Goal: Task Accomplishment & Management: Use online tool/utility

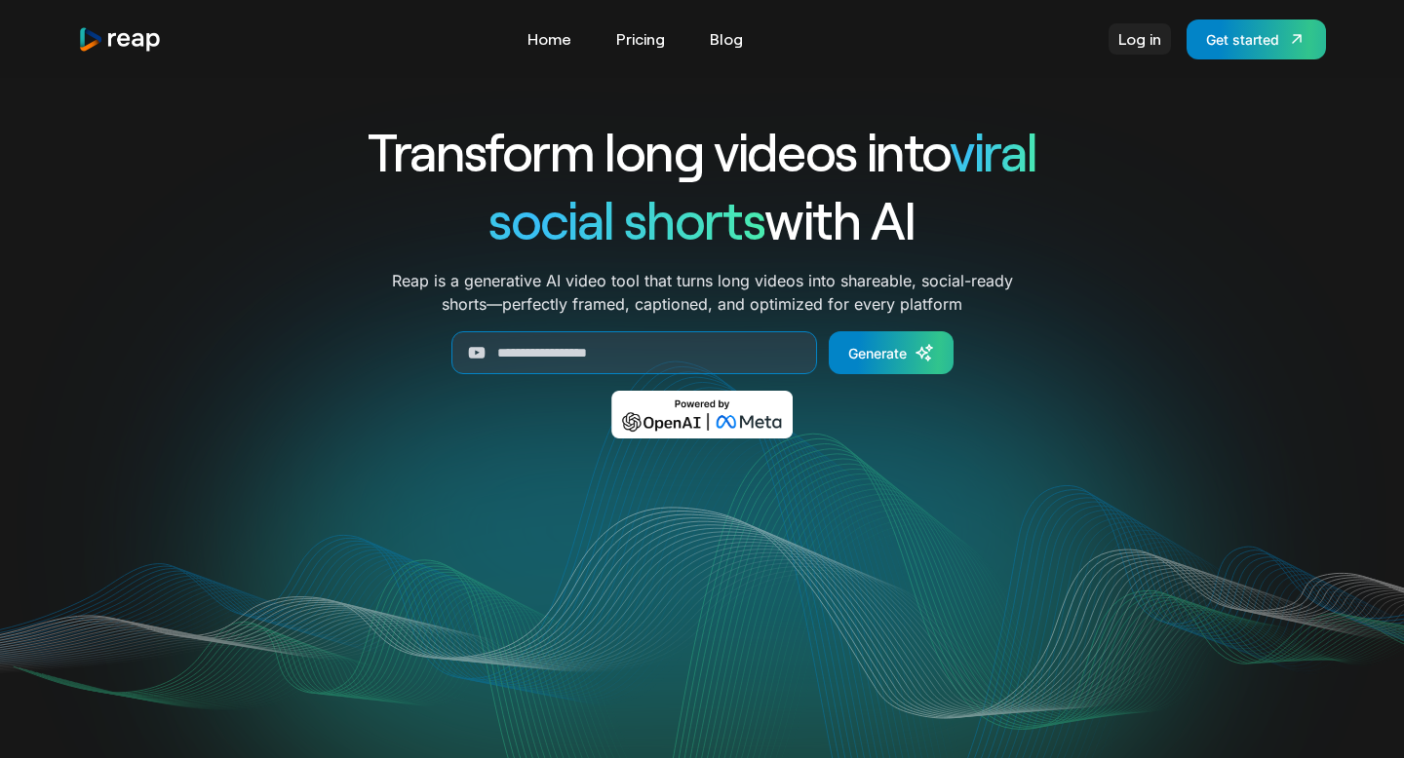
click at [1131, 28] on link "Log in" at bounding box center [1139, 38] width 62 height 31
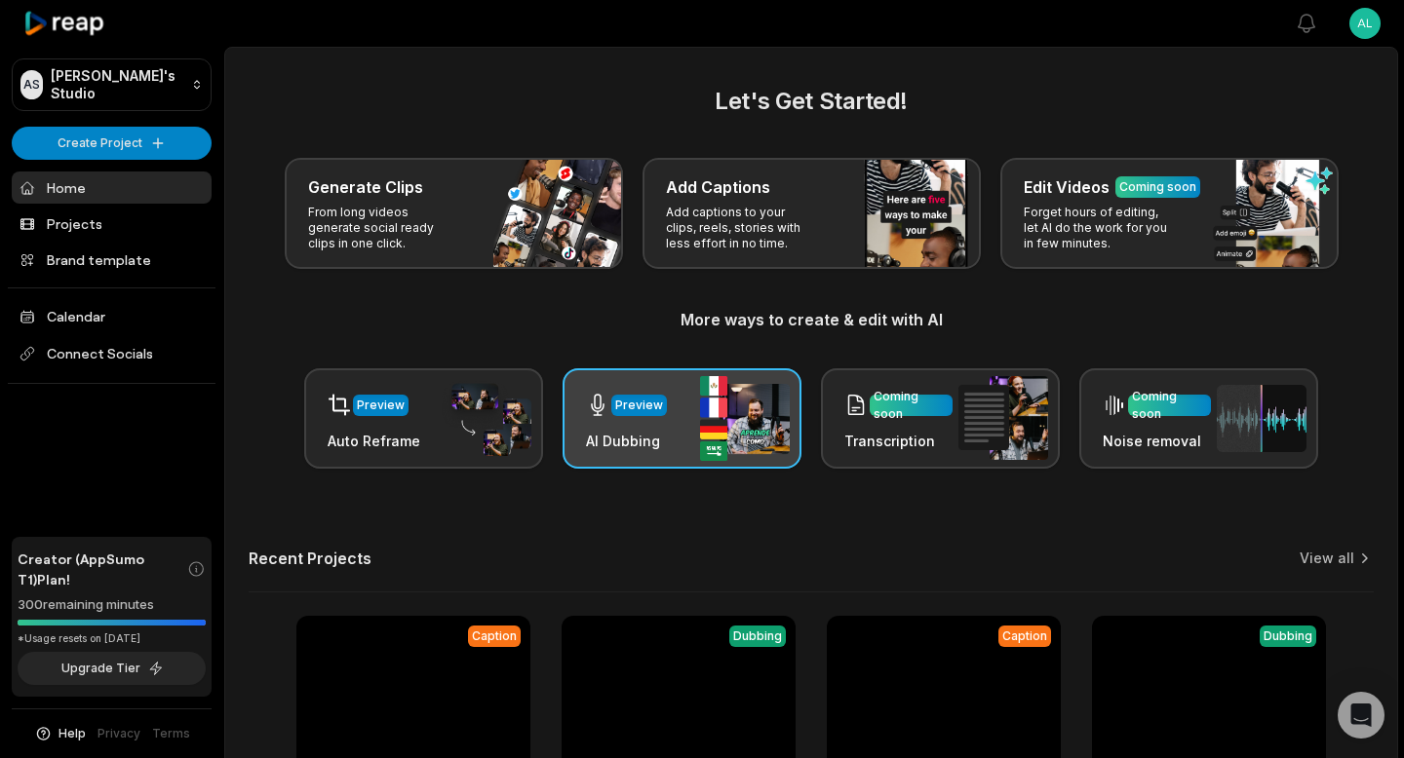
click at [719, 411] on img at bounding box center [745, 418] width 90 height 85
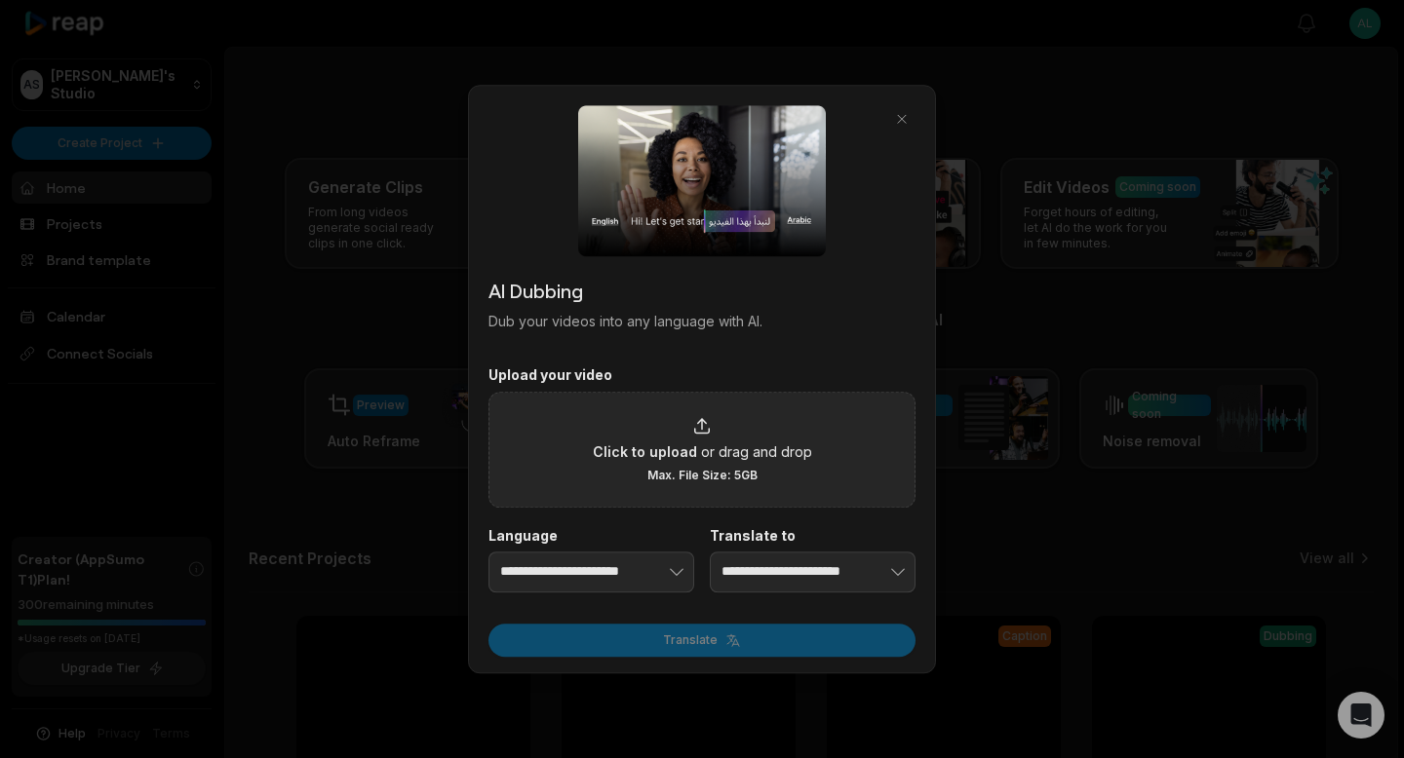
click at [654, 440] on div "Click to upload or drag and drop Max. File Size: 5GB" at bounding box center [702, 449] width 219 height 67
click at [0, 0] on input "Click to upload or drag and drop Max. File Size: 5GB" at bounding box center [0, 0] width 0 height 0
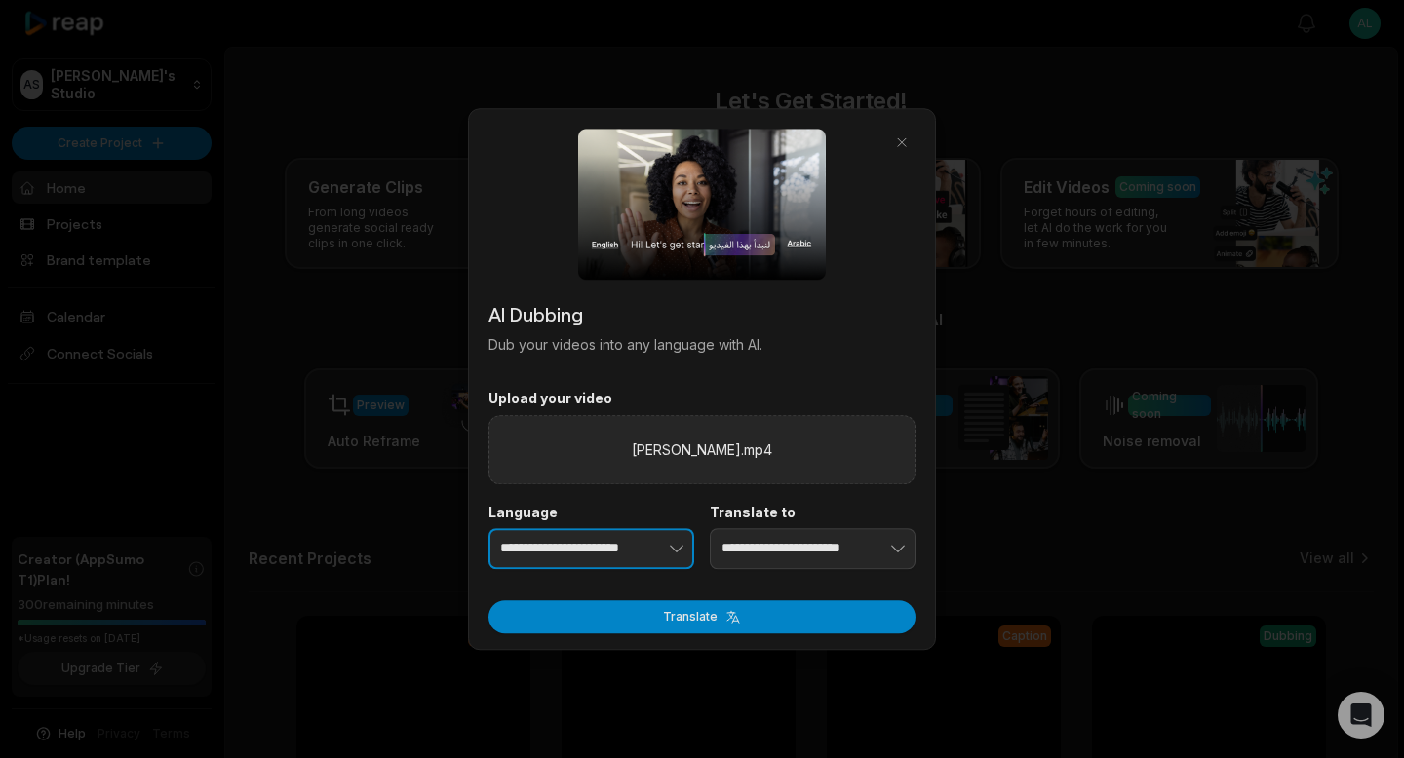
click at [571, 554] on input "**********" at bounding box center [591, 548] width 206 height 41
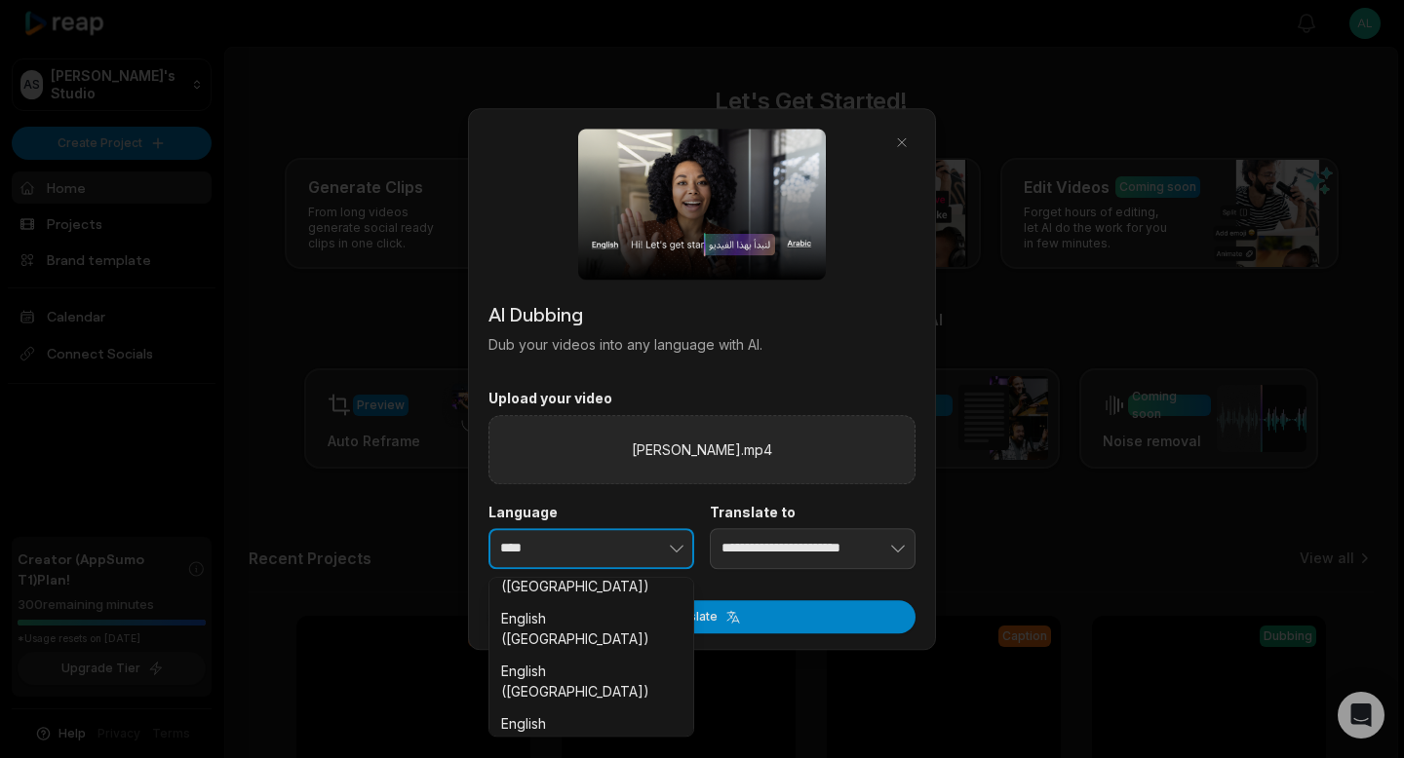
scroll to position [300, 0]
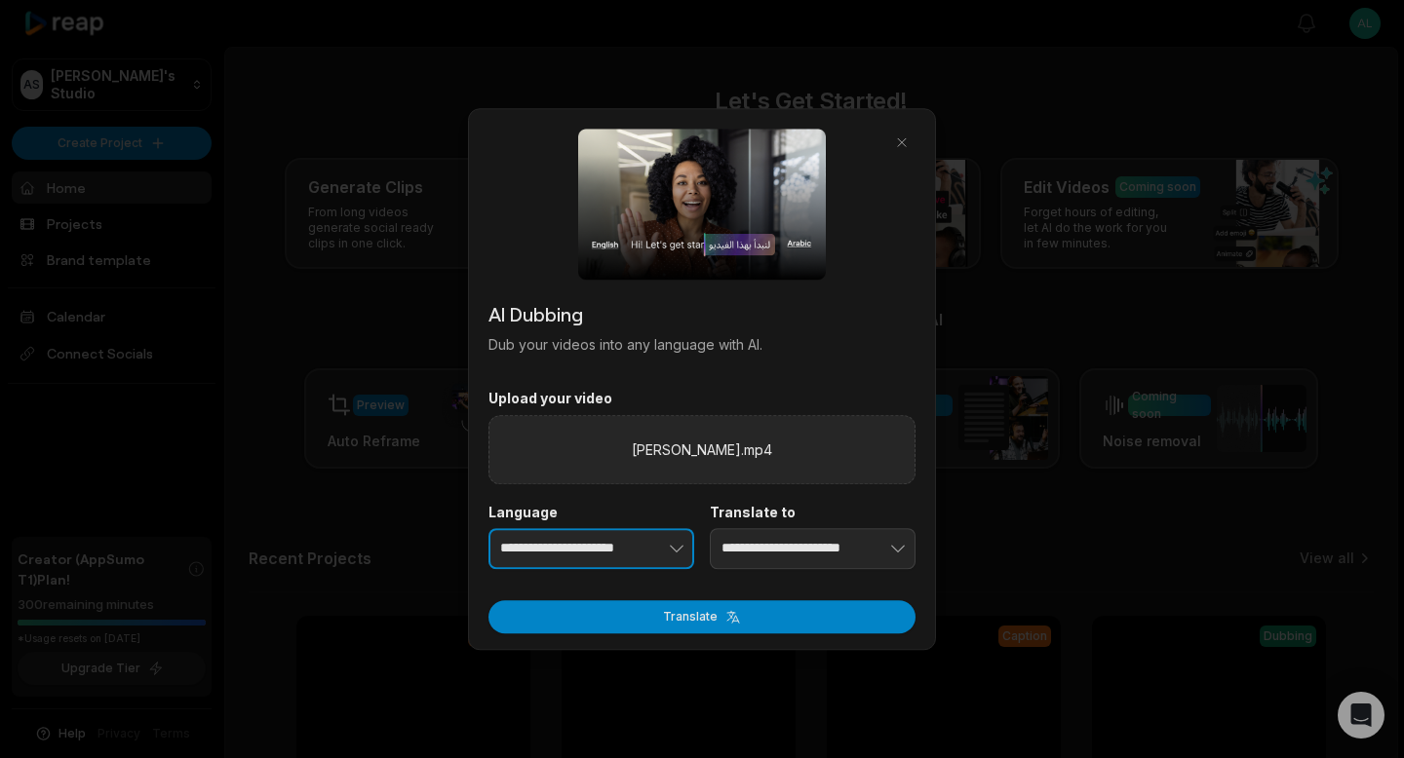
type input "**********"
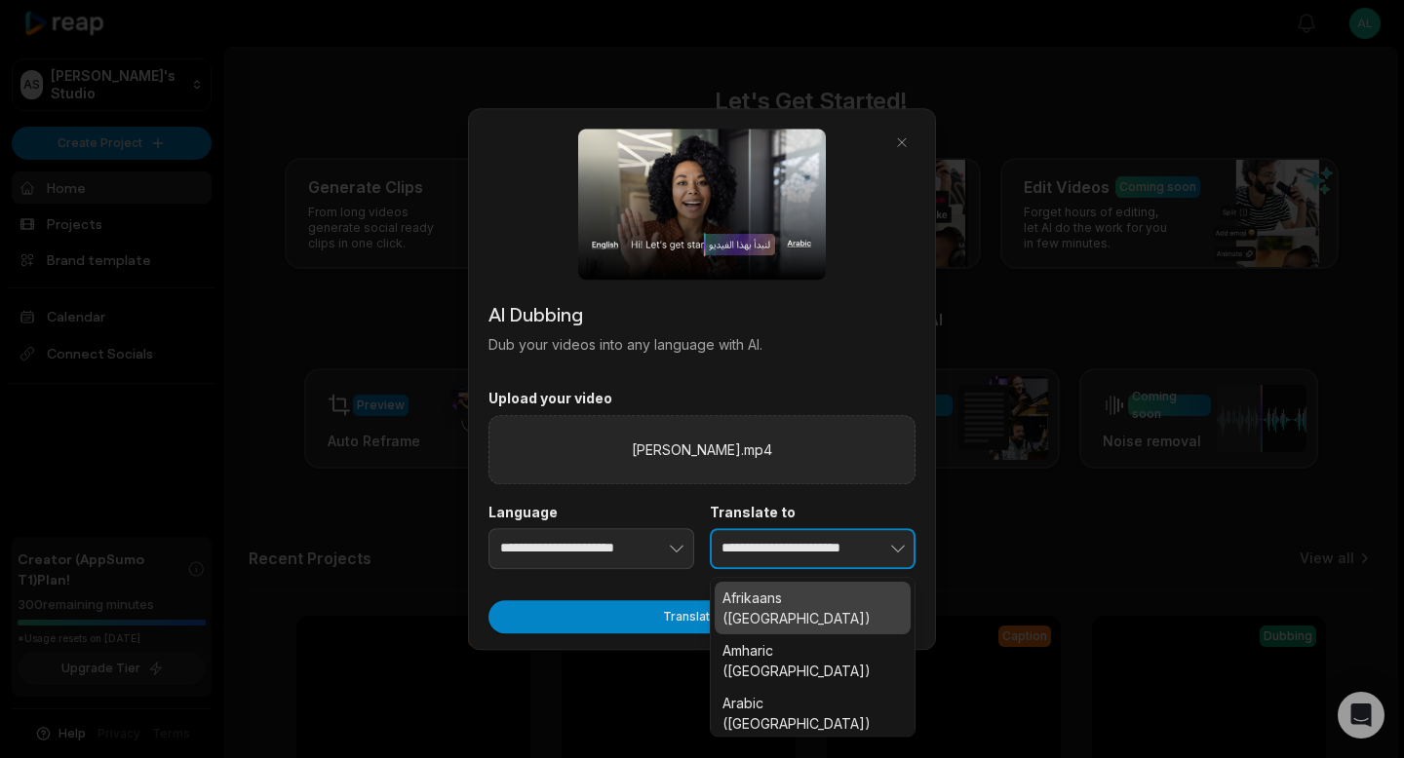
click at [827, 542] on button "button" at bounding box center [868, 548] width 96 height 41
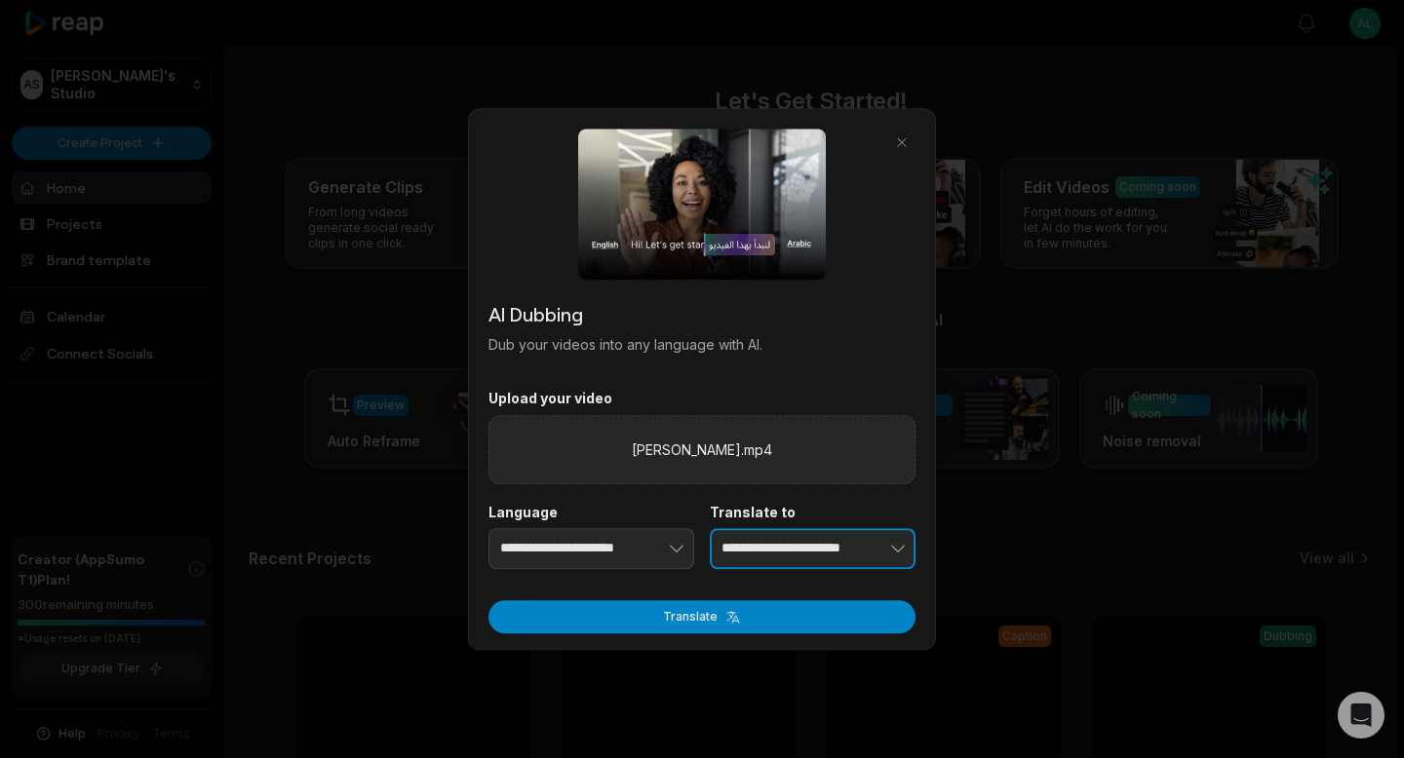
click at [827, 542] on button "button" at bounding box center [868, 548] width 96 height 41
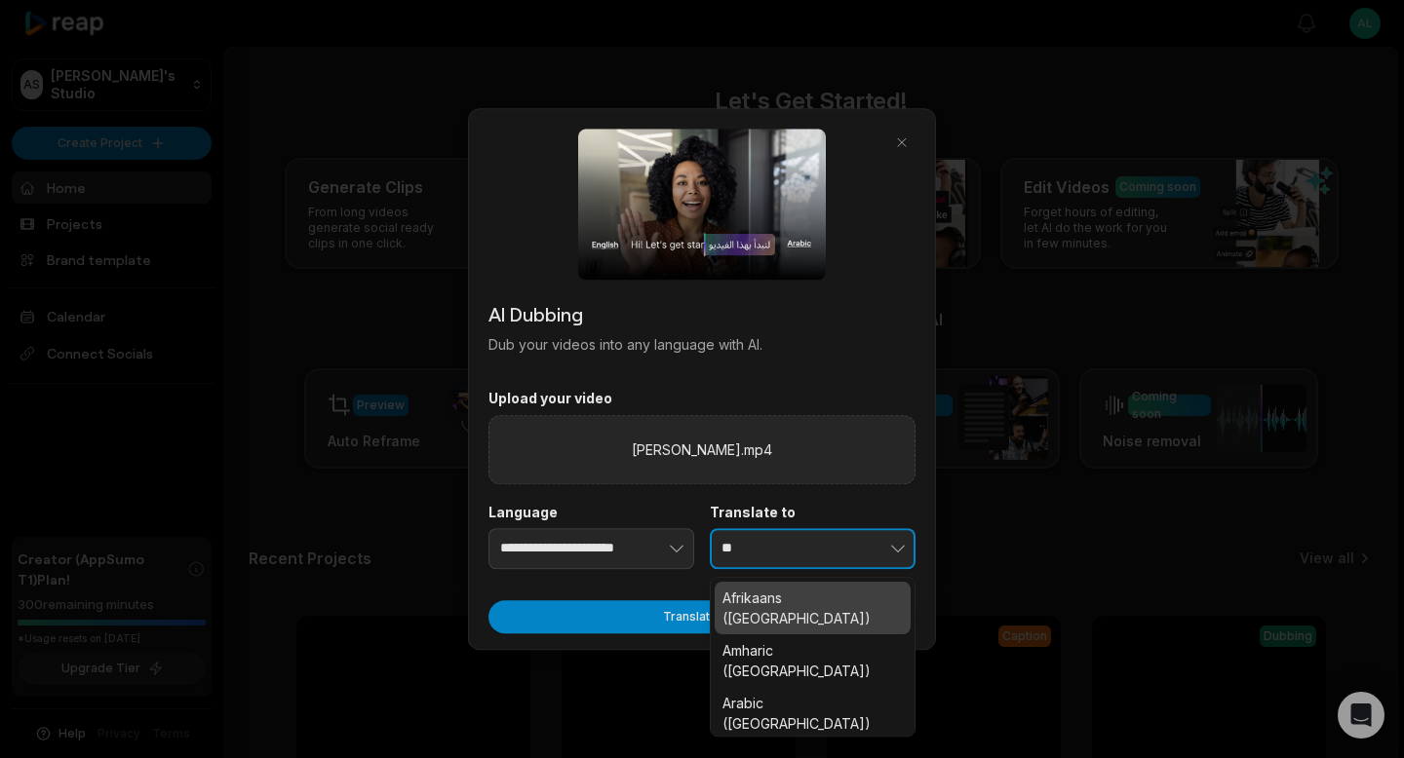
scroll to position [0, 0]
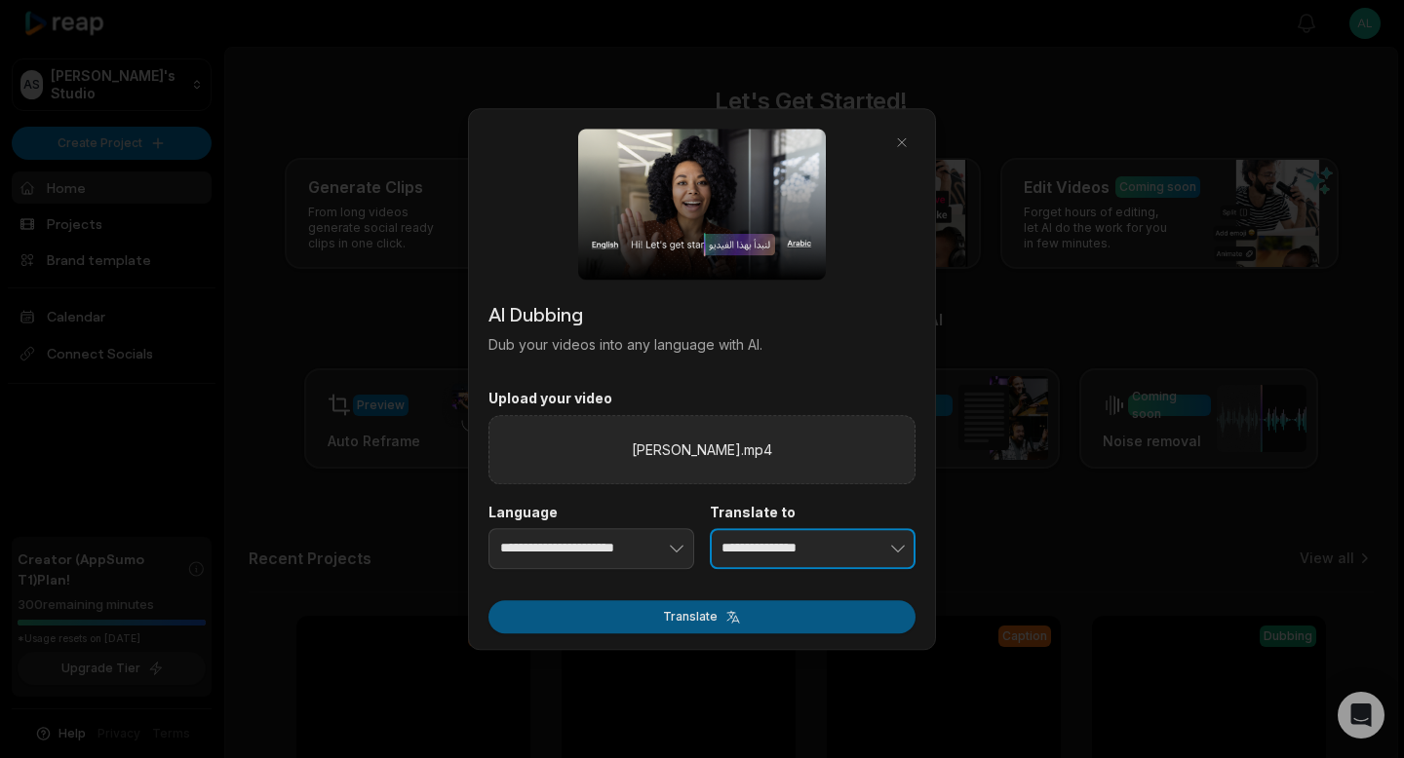
type input "**********"
click at [712, 618] on button "Translate" at bounding box center [701, 616] width 427 height 33
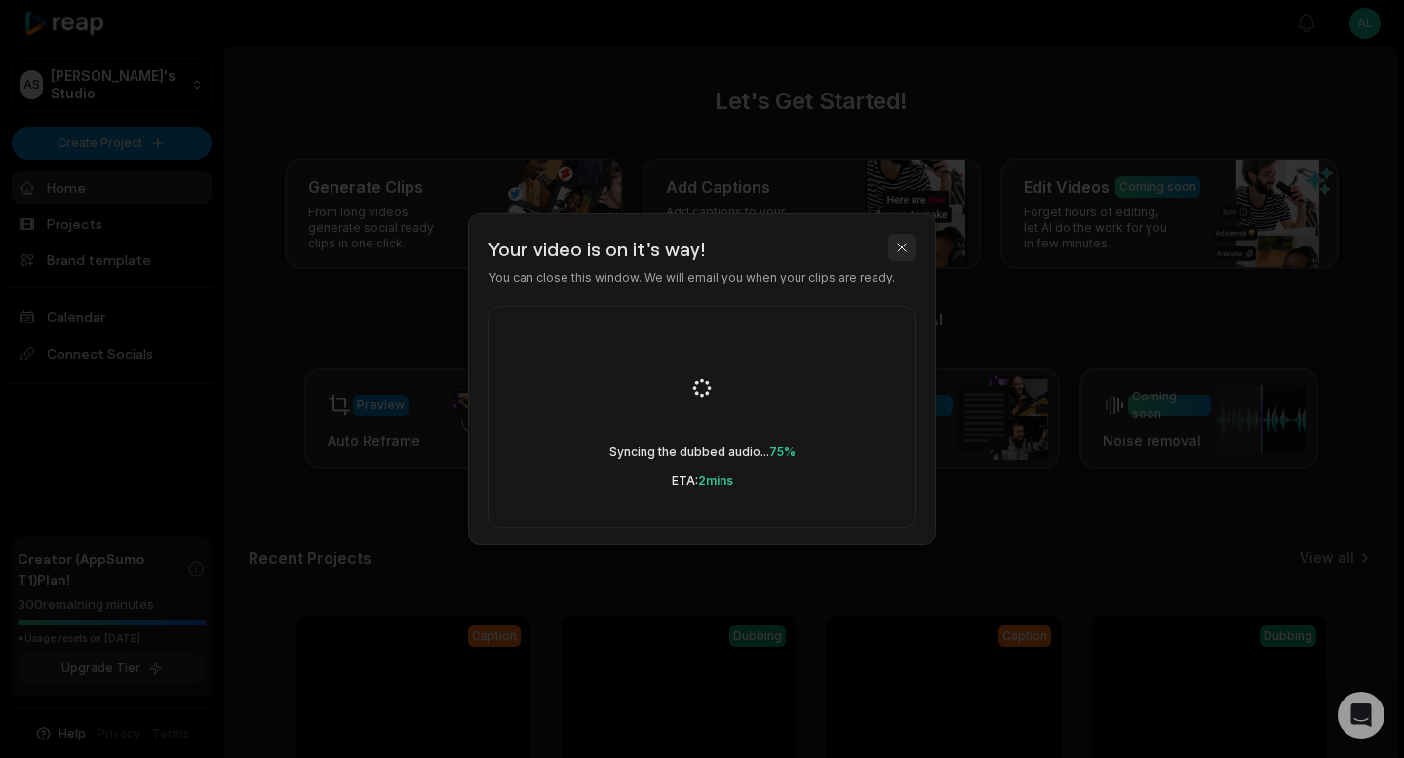
click at [911, 240] on button "button" at bounding box center [901, 247] width 27 height 27
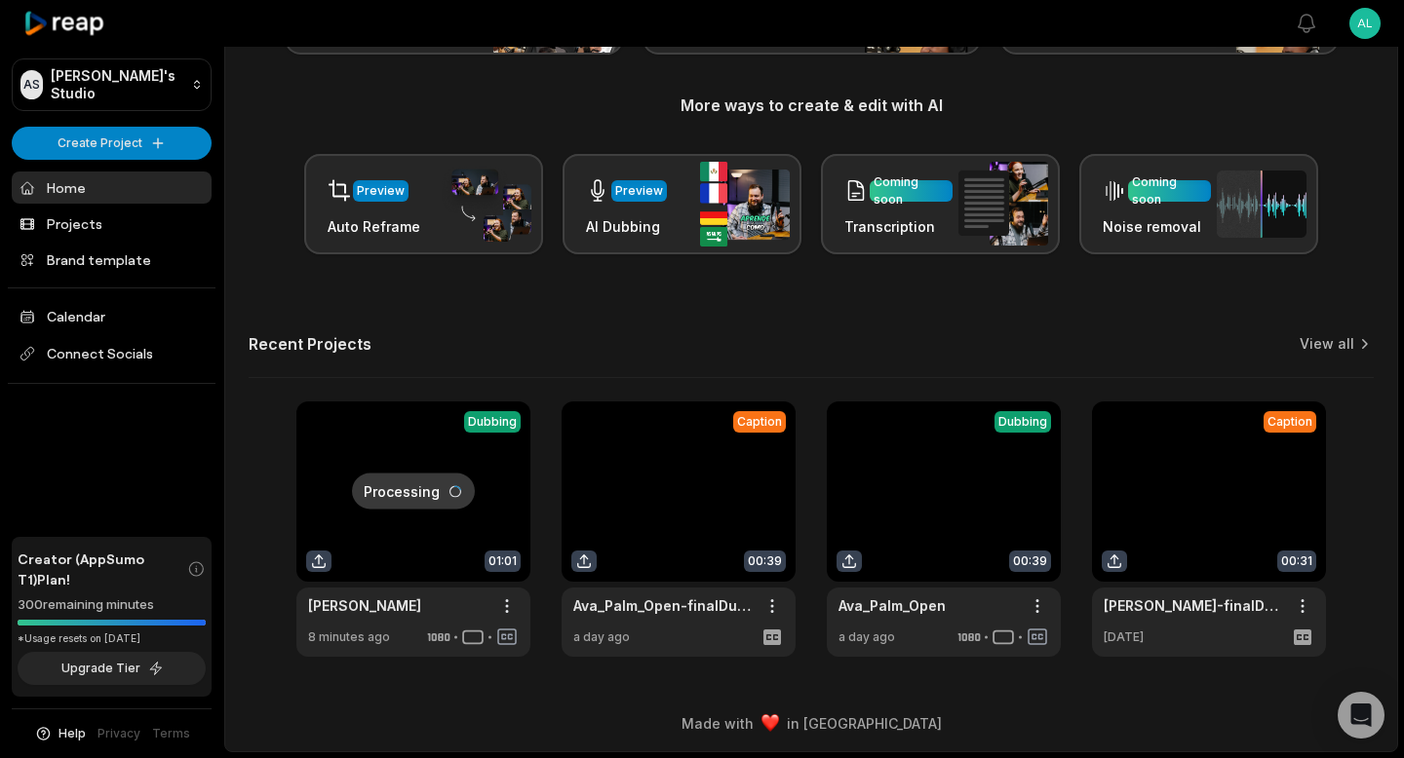
click at [394, 428] on link at bounding box center [413, 529] width 234 height 255
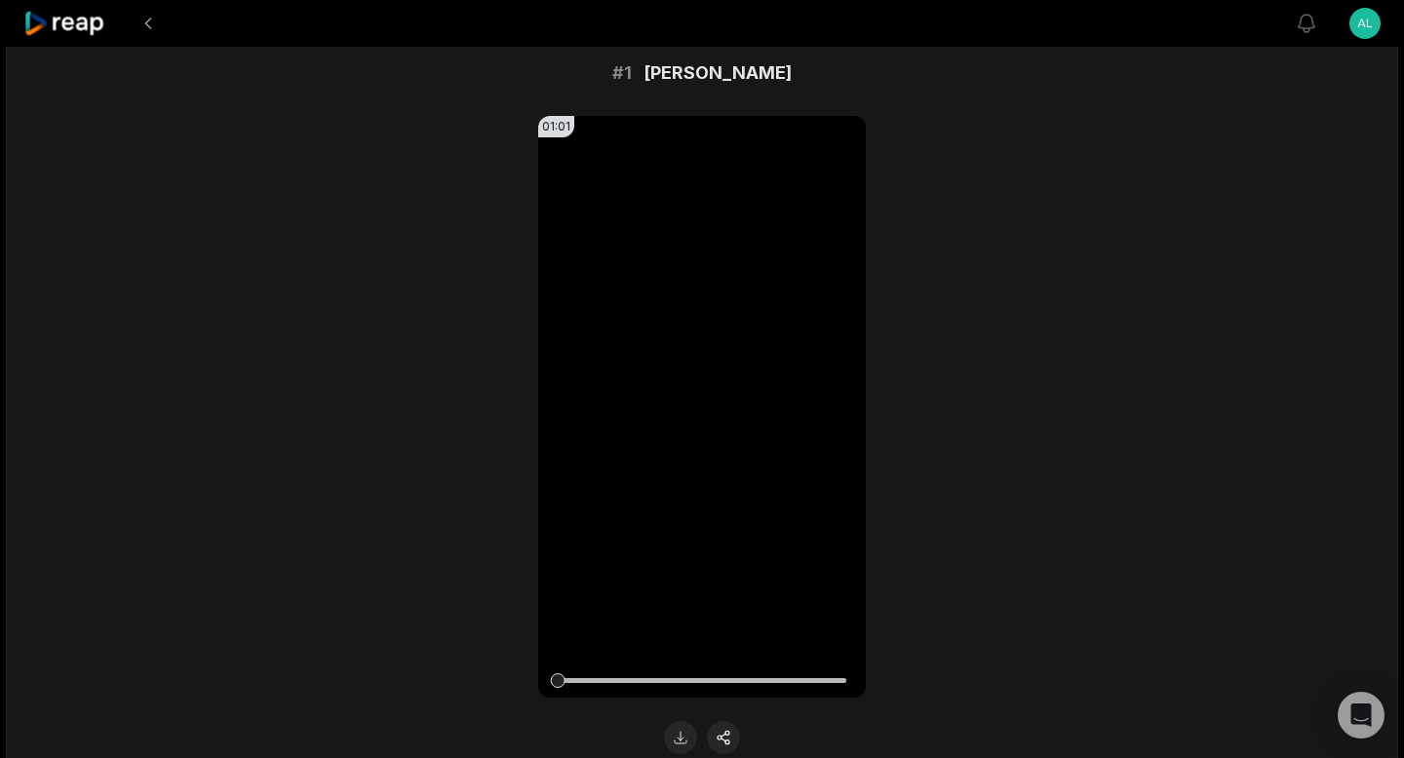
scroll to position [173, 0]
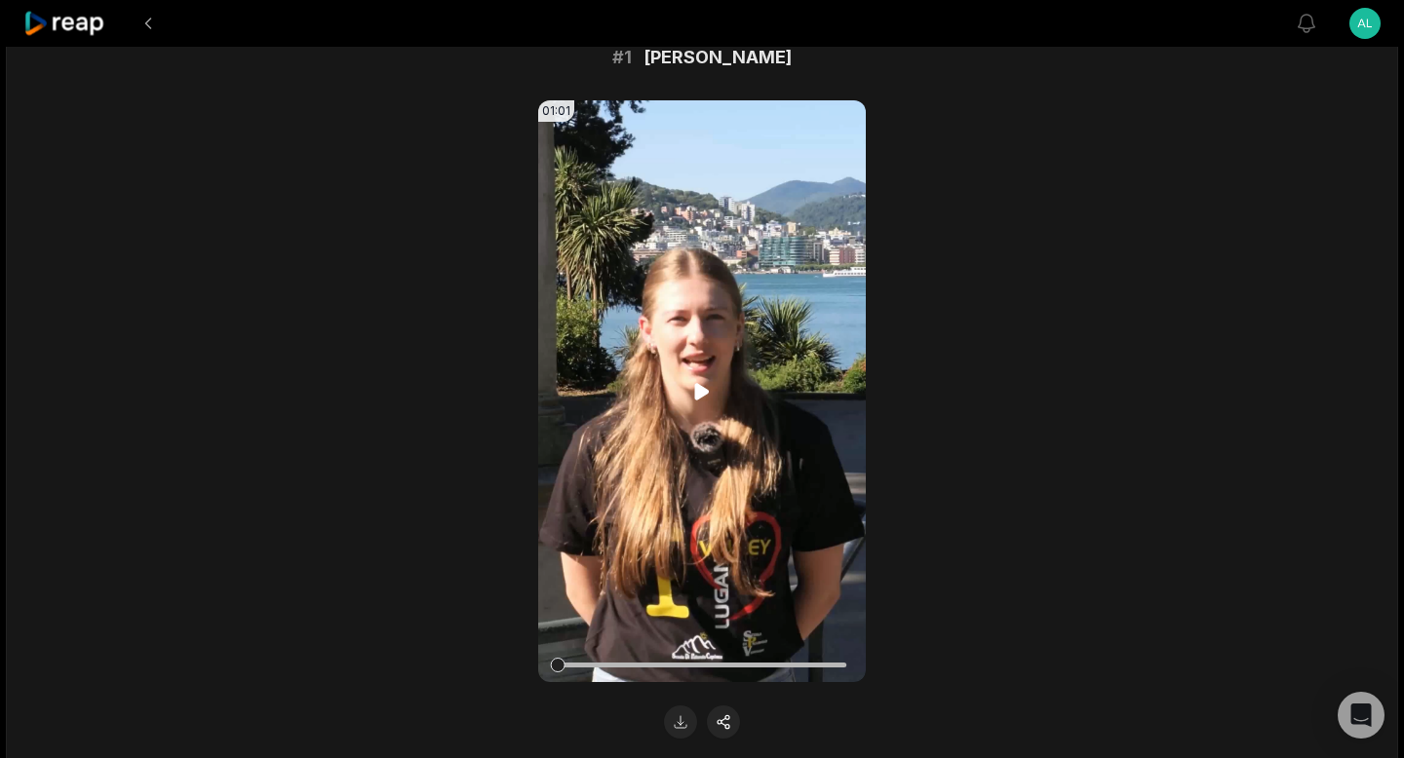
click at [705, 399] on icon at bounding box center [701, 391] width 23 height 23
click at [681, 725] on button at bounding box center [680, 722] width 33 height 33
click at [148, 23] on button at bounding box center [148, 23] width 35 height 35
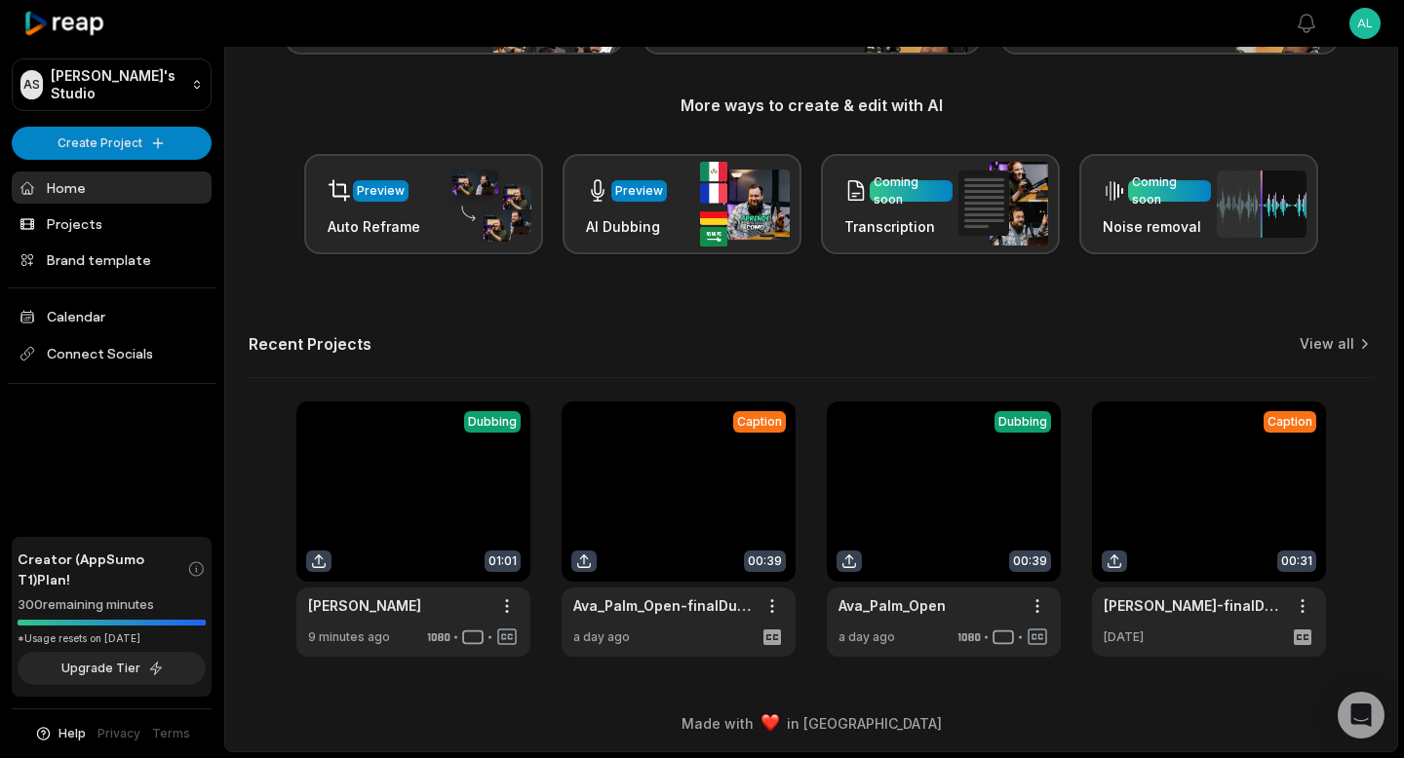
scroll to position [90, 0]
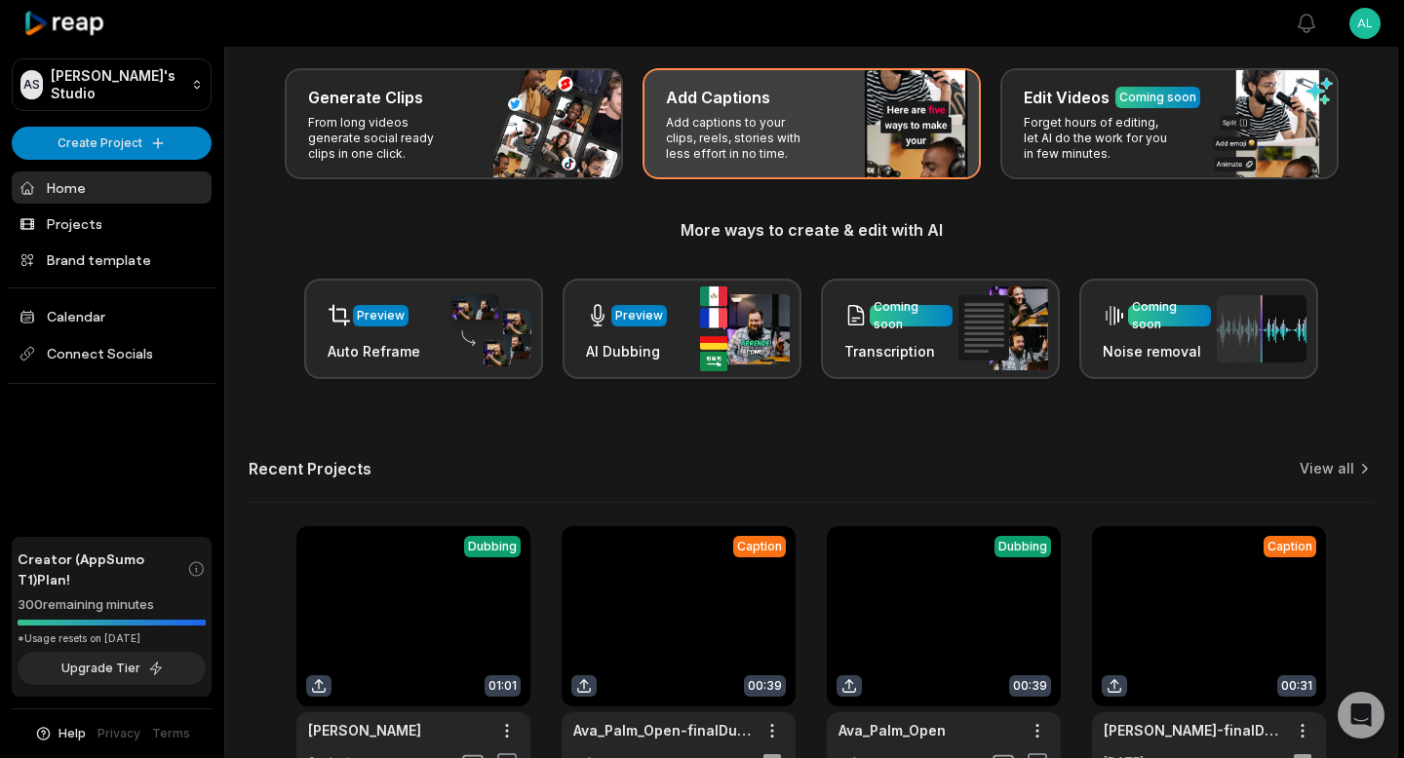
click at [712, 141] on p "Add captions to your clips, reels, stories with less effort in no time." at bounding box center [741, 138] width 151 height 47
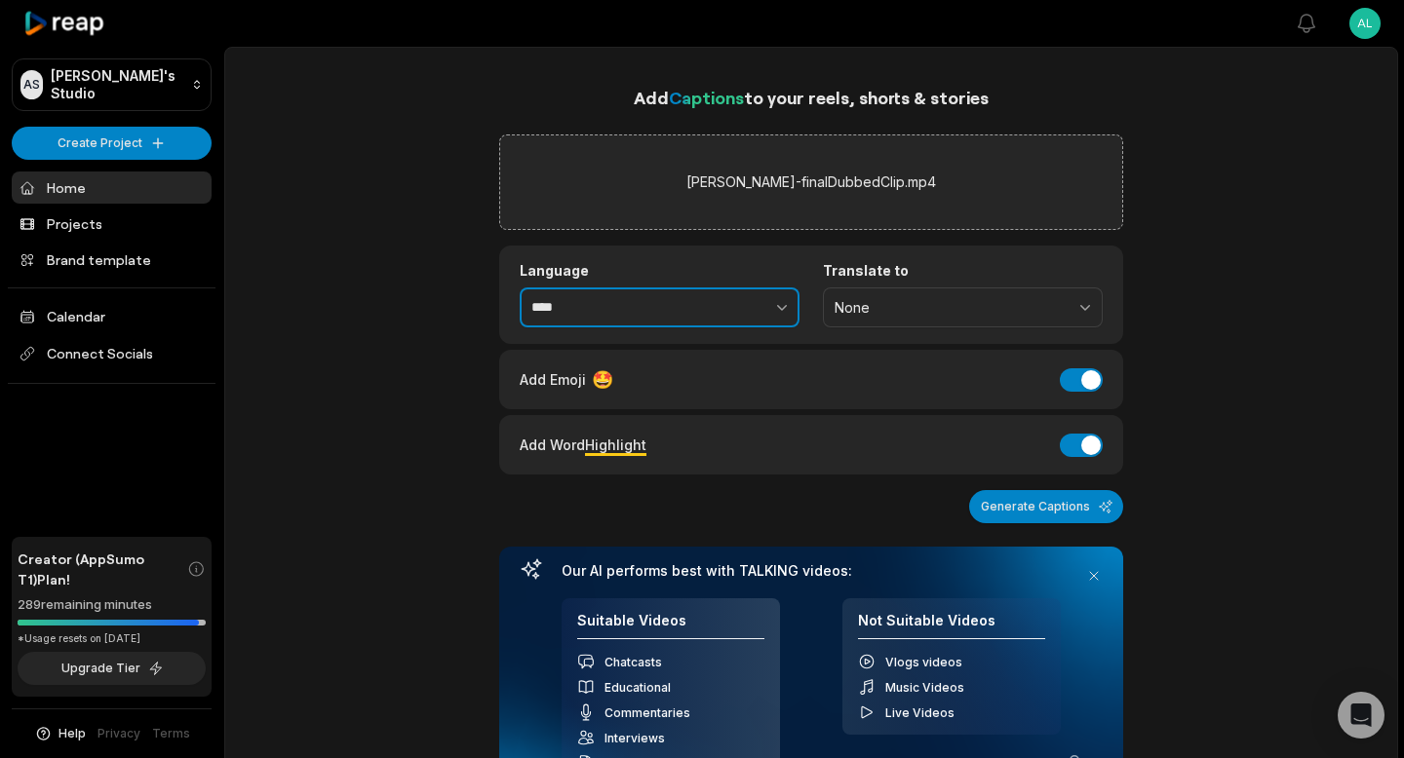
click at [669, 308] on input "****" at bounding box center [659, 308] width 280 height 41
type input "*******"
click at [1097, 384] on button "Add Emoji" at bounding box center [1080, 379] width 43 height 23
click at [1086, 450] on button "Add Word Highlight" at bounding box center [1080, 445] width 43 height 23
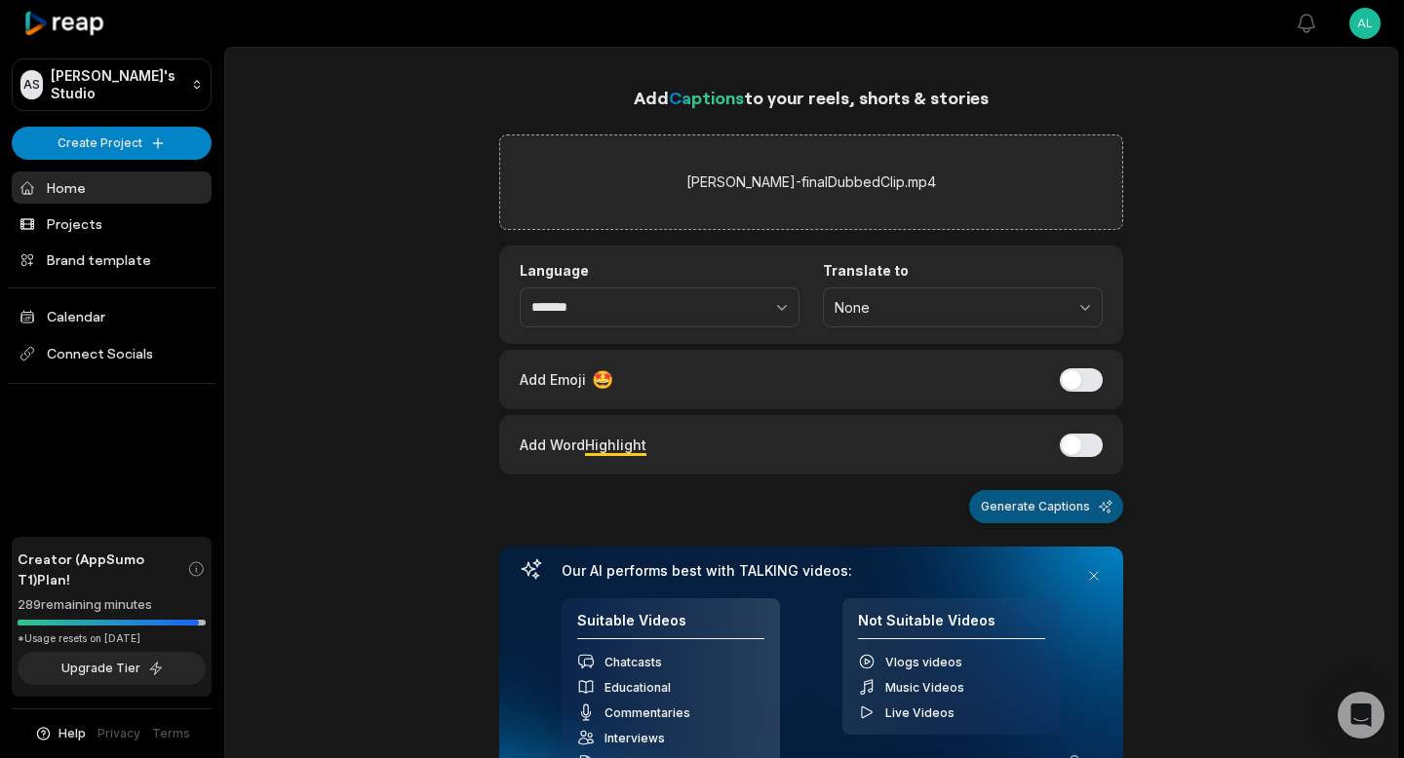
click at [1073, 510] on button "Generate Captions" at bounding box center [1046, 506] width 154 height 33
click at [95, 215] on link "Projects" at bounding box center [112, 224] width 200 height 32
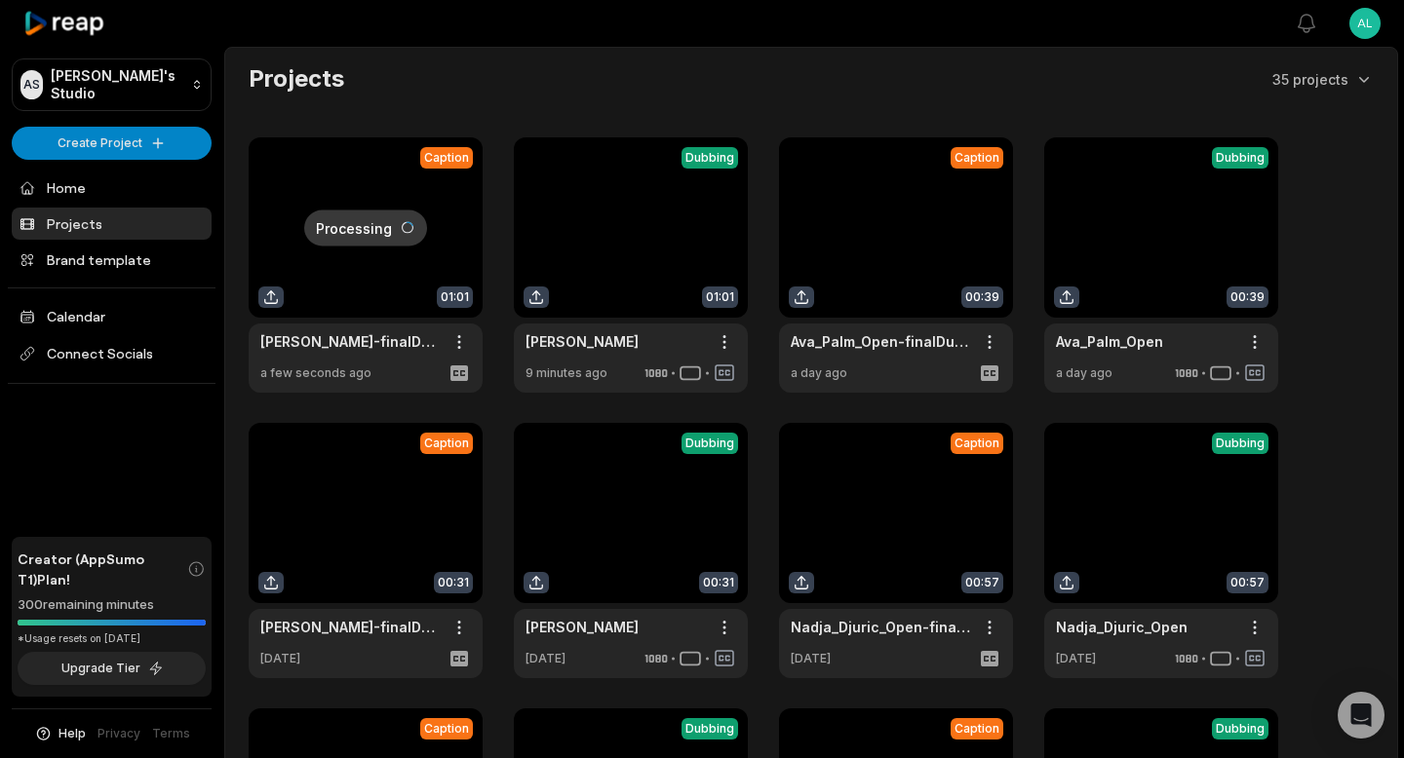
click at [346, 267] on link at bounding box center [366, 264] width 234 height 255
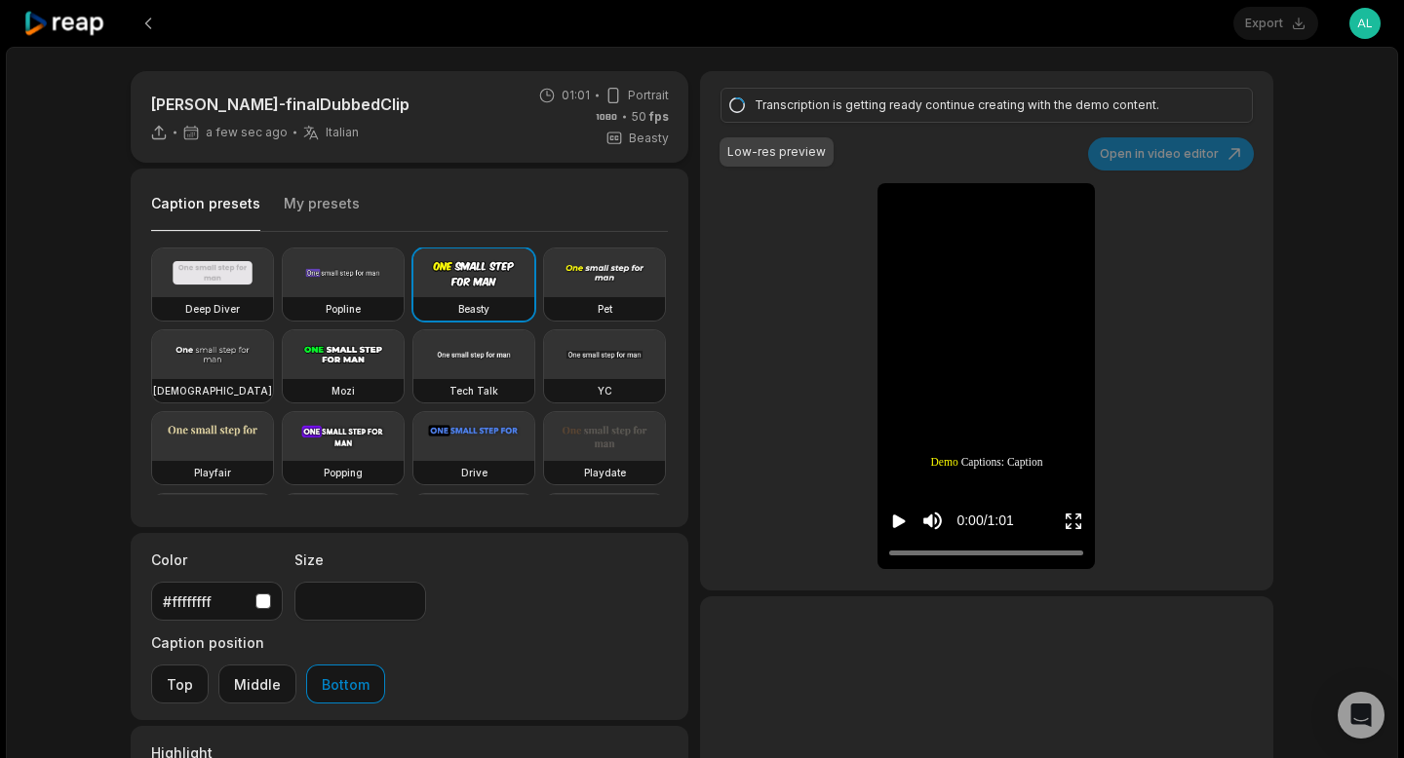
click at [311, 191] on div "Caption presets My presets" at bounding box center [409, 208] width 517 height 47
click at [308, 205] on button "My presets" at bounding box center [322, 212] width 76 height 37
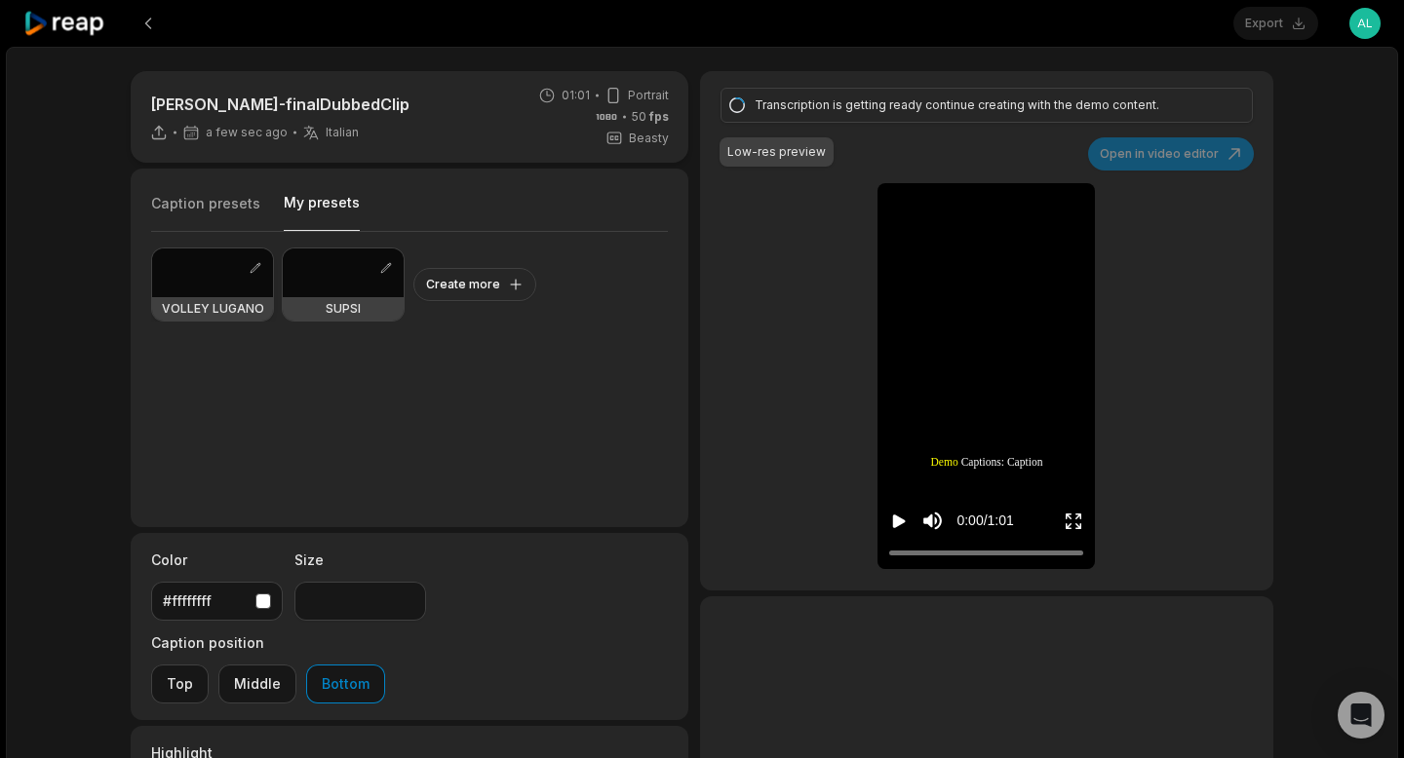
click at [216, 280] on div at bounding box center [212, 273] width 121 height 49
type input "**"
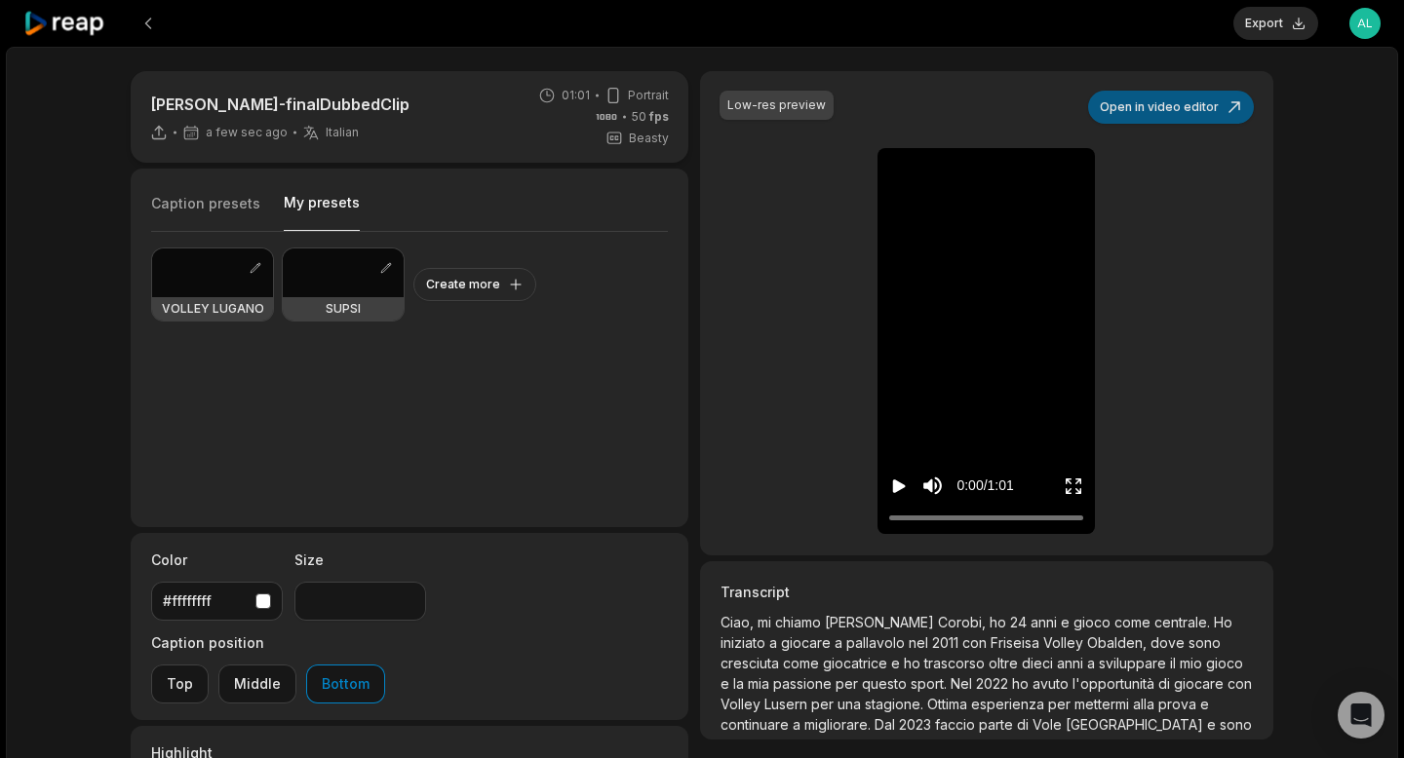
click at [1162, 112] on button "Open in video editor" at bounding box center [1171, 107] width 166 height 33
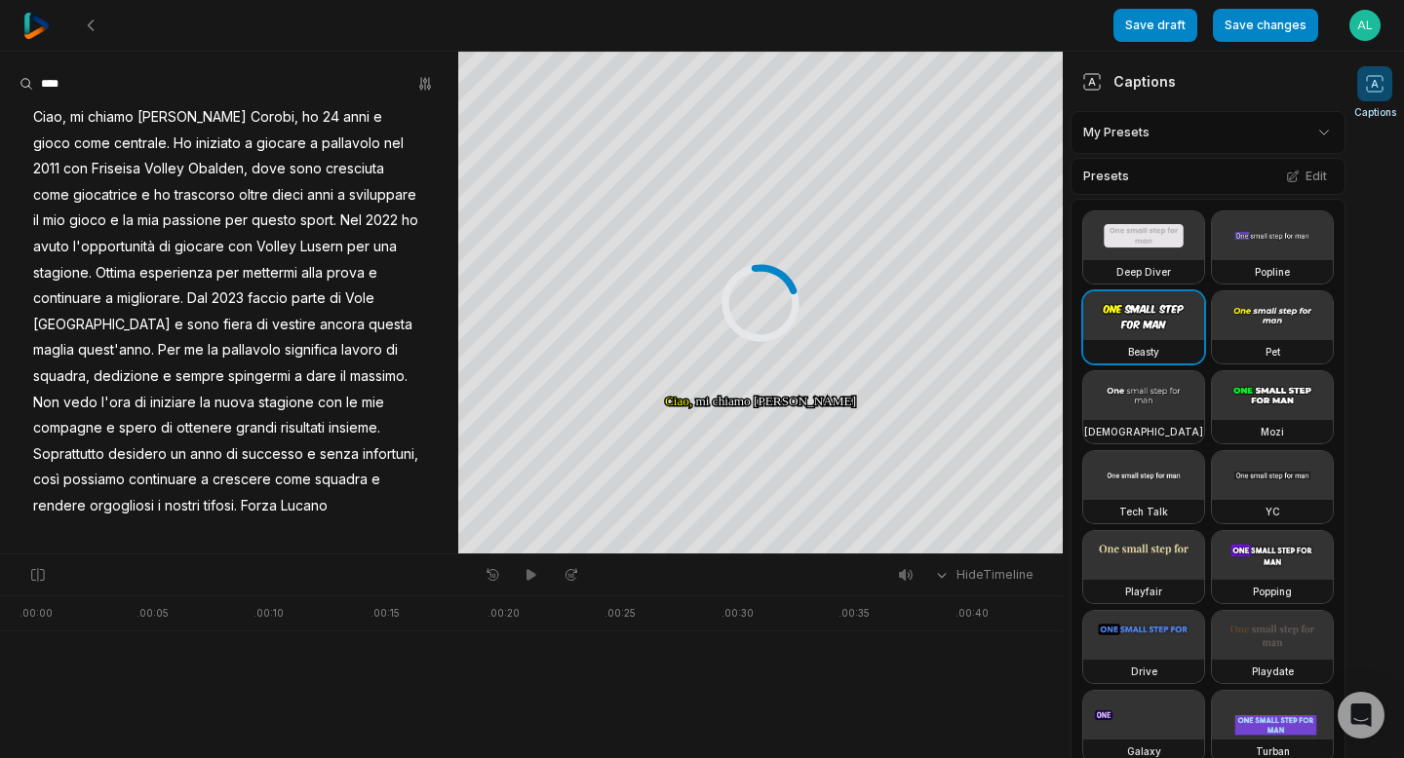
click at [1226, 126] on html "Save draft Save changes Open user menu Captions Your browser does not support m…" at bounding box center [702, 379] width 1404 height 758
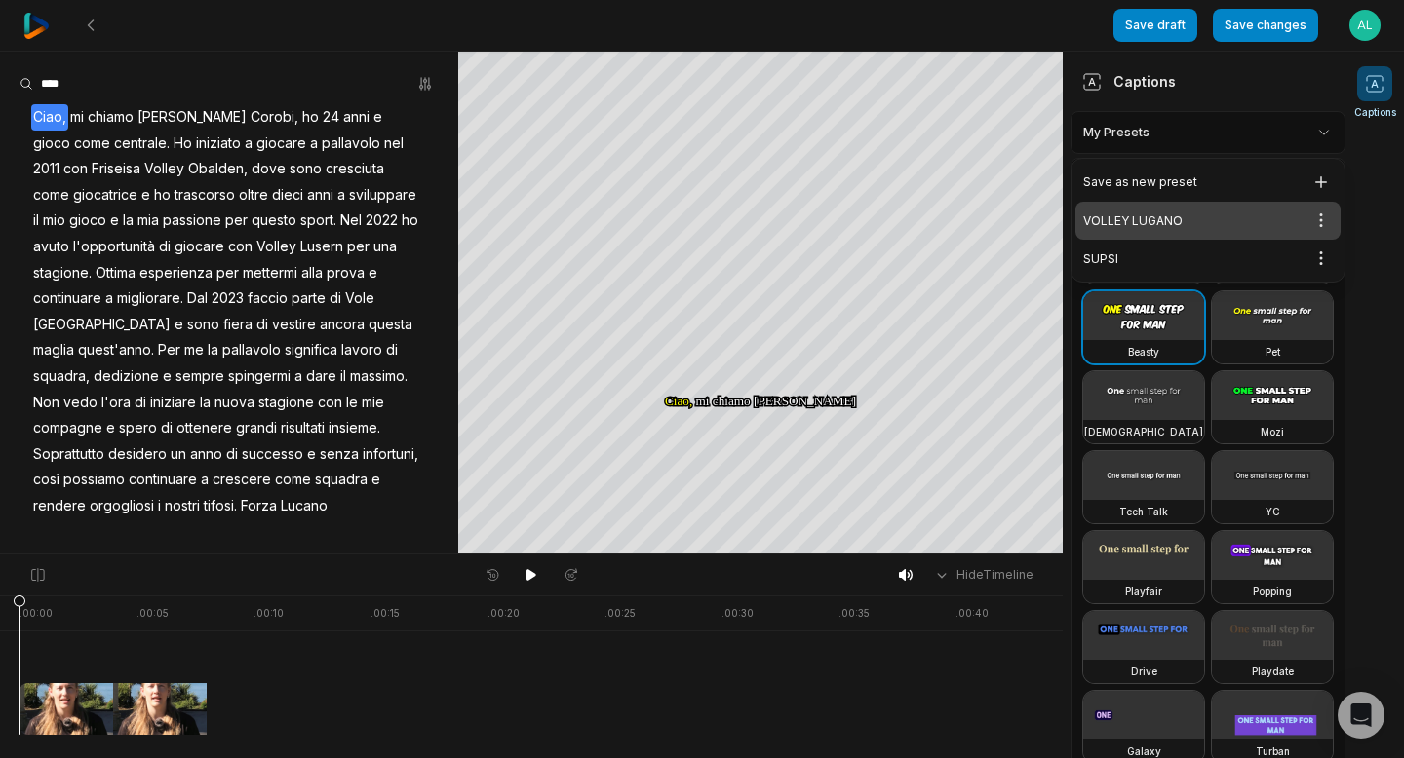
click at [1193, 212] on div "VOLLEY LUGANO Open options" at bounding box center [1207, 221] width 265 height 38
